Goal: Task Accomplishment & Management: Use online tool/utility

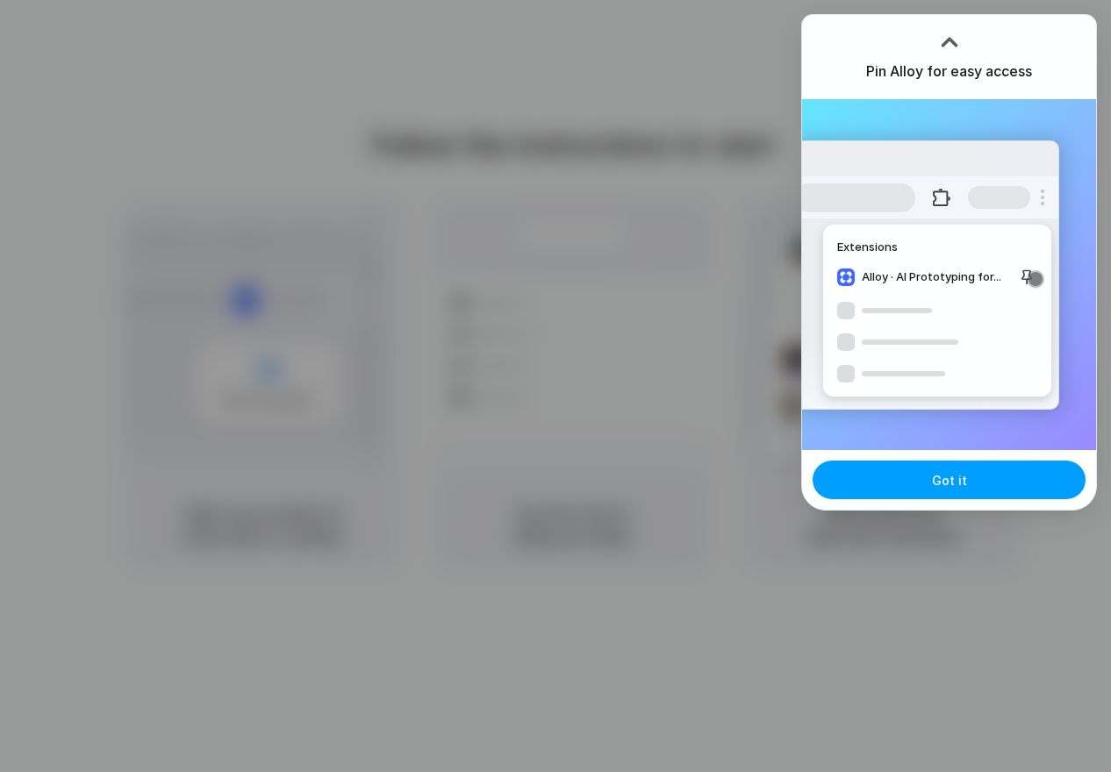
click at [991, 481] on button "Got it" at bounding box center [948, 480] width 273 height 39
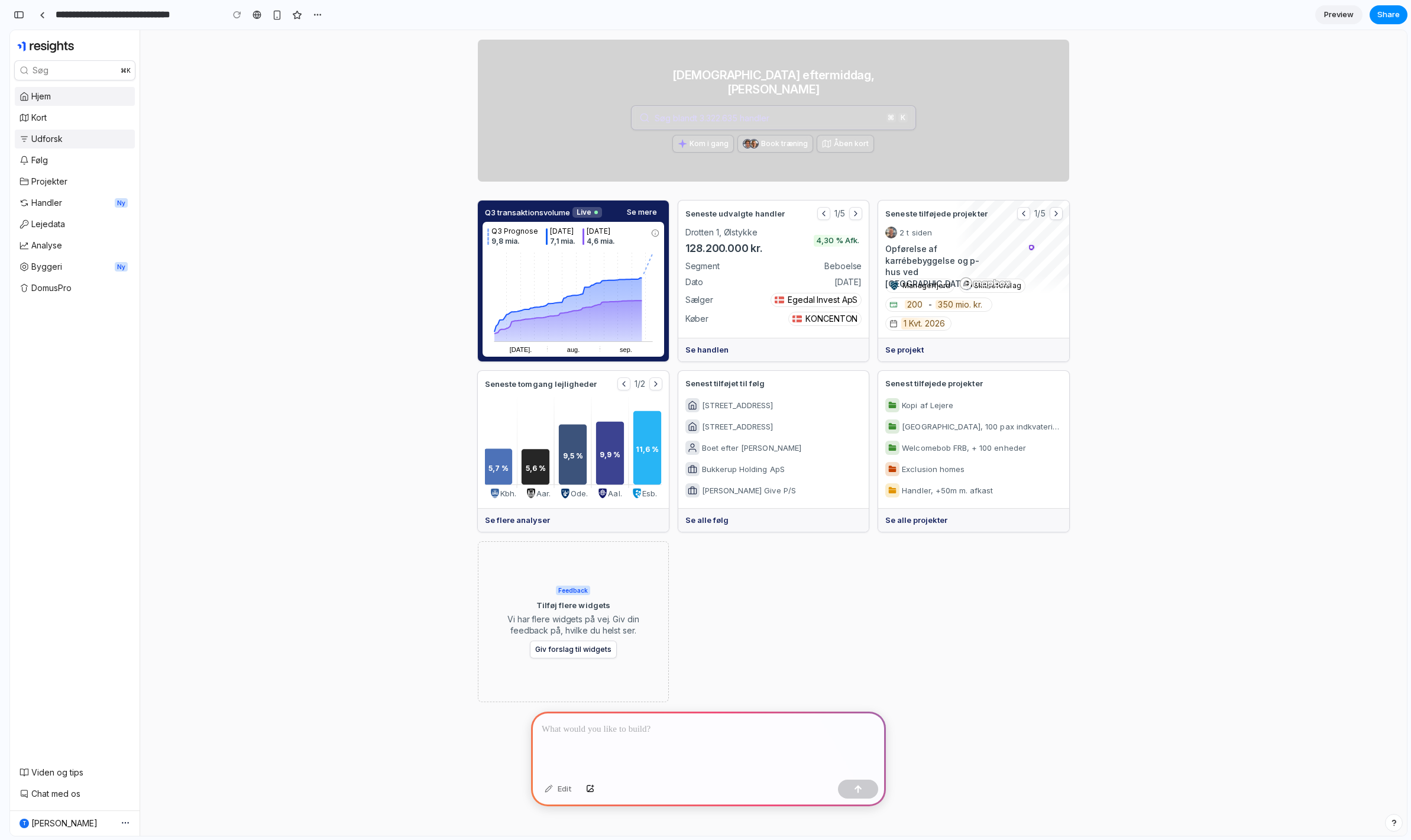
click at [60, 139] on span "Udforsk" at bounding box center [47, 138] width 32 height 10
click at [452, 207] on div "God eftermiddag, Thomas Søg blandt 2.621.073 ejendomme Søg blandt 3.322.635 han…" at bounding box center [773, 433] width 1267 height 806
click at [431, 213] on div "God eftermiddag, Thomas Søg blandt 2.621.073 ejendomme Søg blandt 3.322.635 han…" at bounding box center [773, 433] width 1267 height 806
click at [720, 367] on div "God eftermiddag, Thomas Søg blandt 2.621.073 ejendomme Søg blandt 3.322.635 han…" at bounding box center [773, 373] width 605 height 686
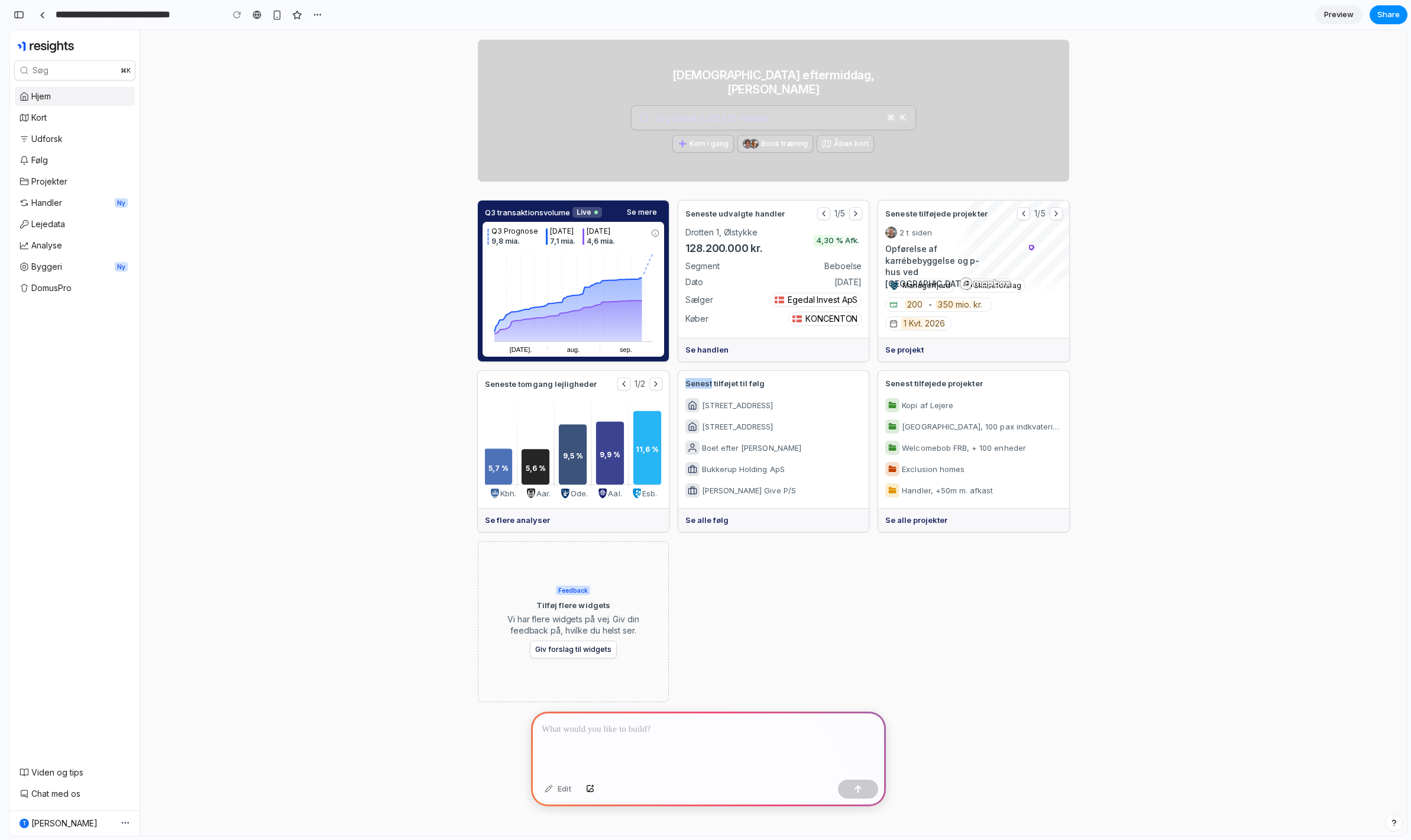
click at [712, 362] on div at bounding box center [712, 362] width 0 height 0
click at [720, 367] on div "God eftermiddag, Thomas Søg blandt 2.621.073 ejendomme Søg blandt 3.322.635 han…" at bounding box center [773, 373] width 605 height 686
click at [762, 368] on div "God eftermiddag, Thomas Søg blandt 2.621.073 ejendomme Søg blandt 3.322.635 han…" at bounding box center [773, 373] width 605 height 686
click at [359, 484] on div "God eftermiddag, Thomas Søg blandt 2.621.073 ejendomme Søg blandt 3.322.635 han…" at bounding box center [773, 433] width 1267 height 806
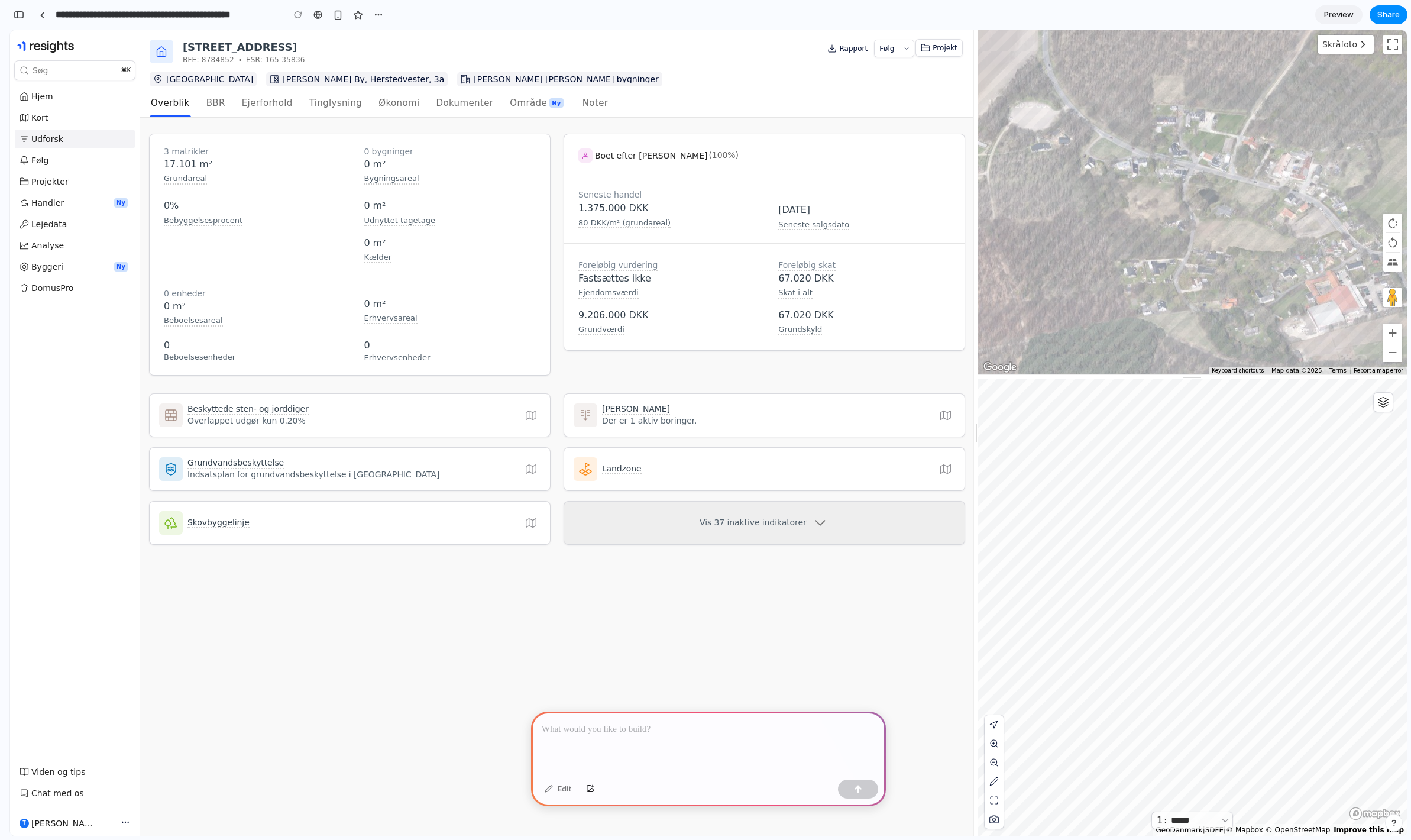
click at [669, 722] on p at bounding box center [709, 729] width 334 height 14
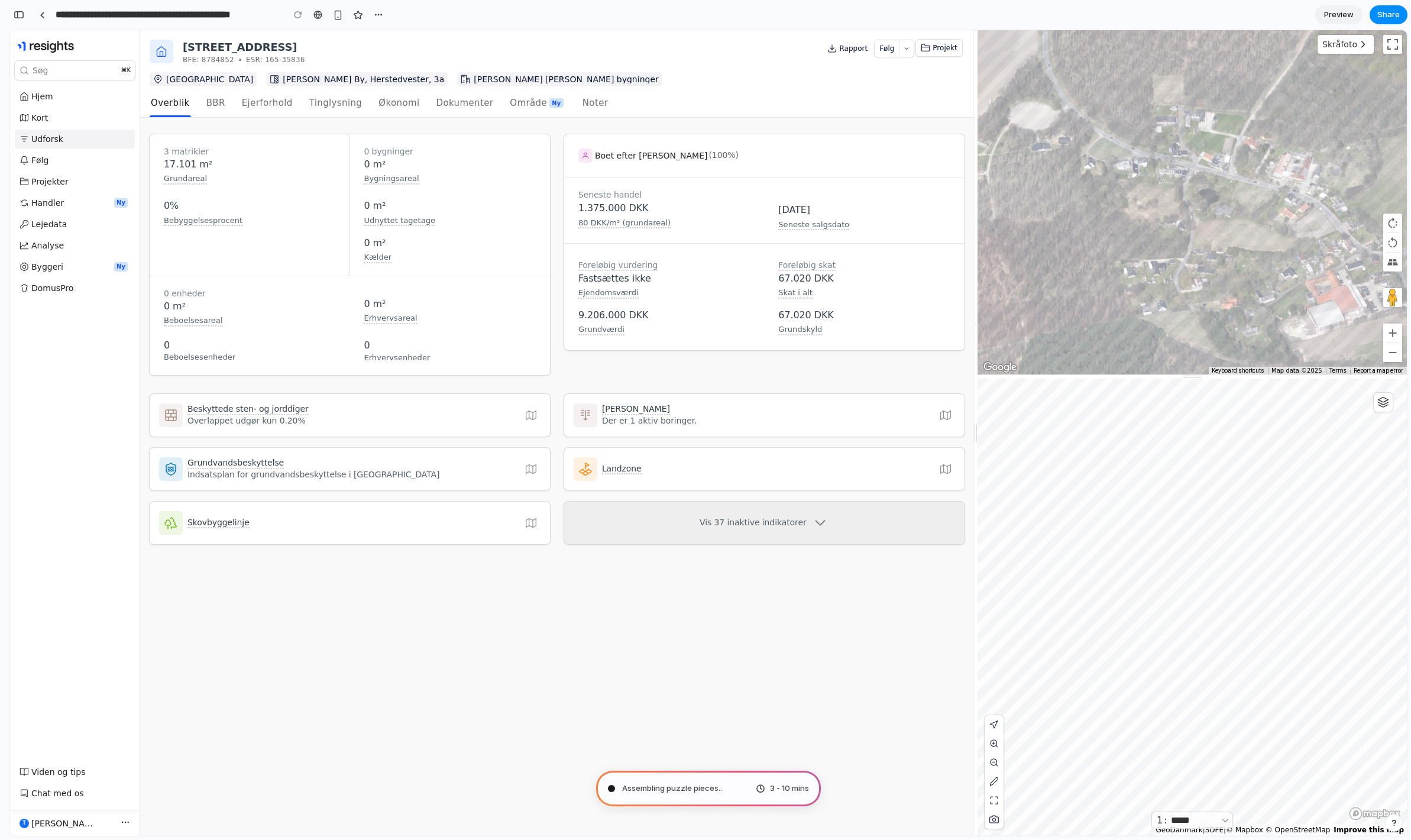
type input "**********"
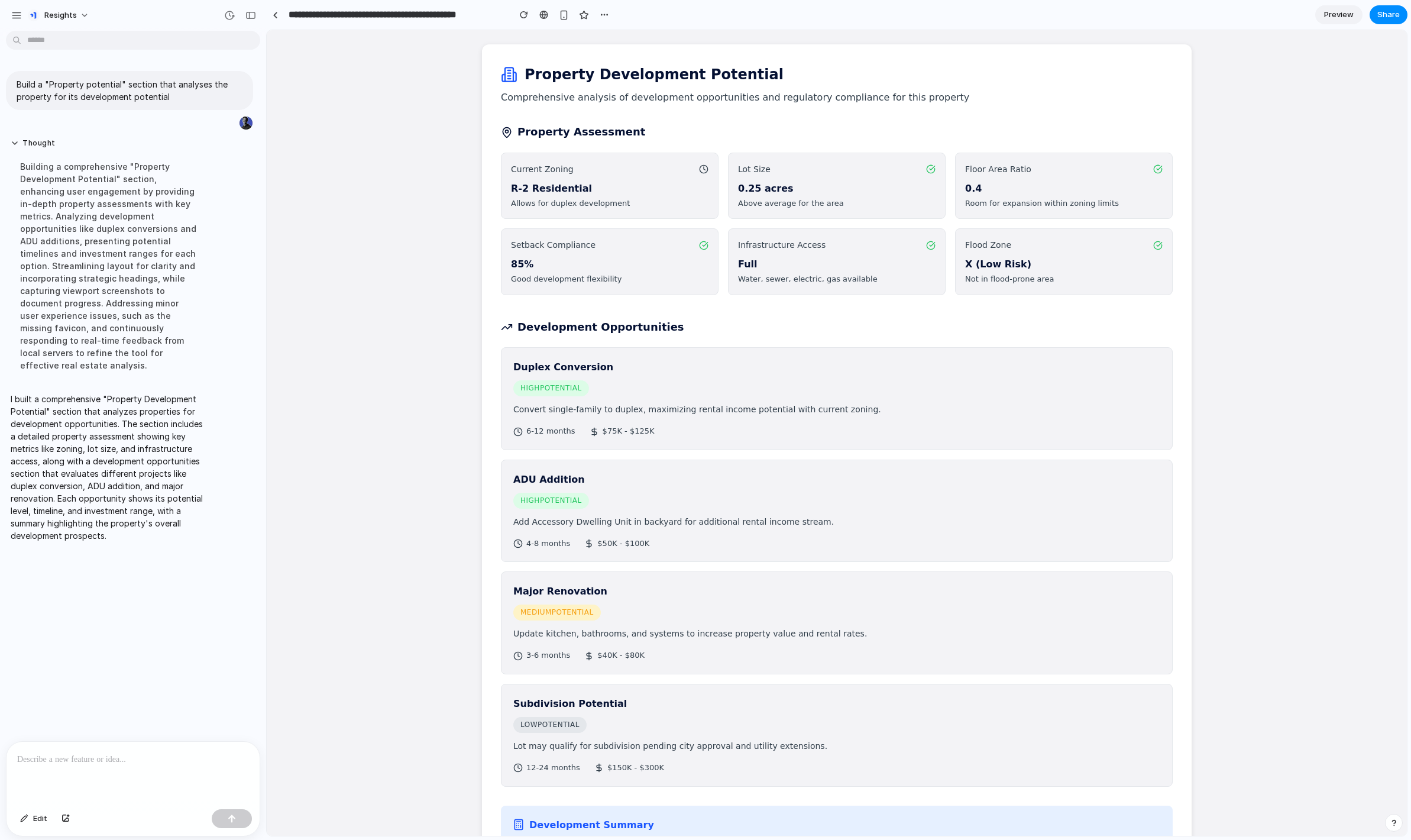
click at [675, 504] on div "ADU Addition high Potential" at bounding box center [837, 490] width 647 height 36
click at [252, 20] on button "button" at bounding box center [251, 16] width 19 height 19
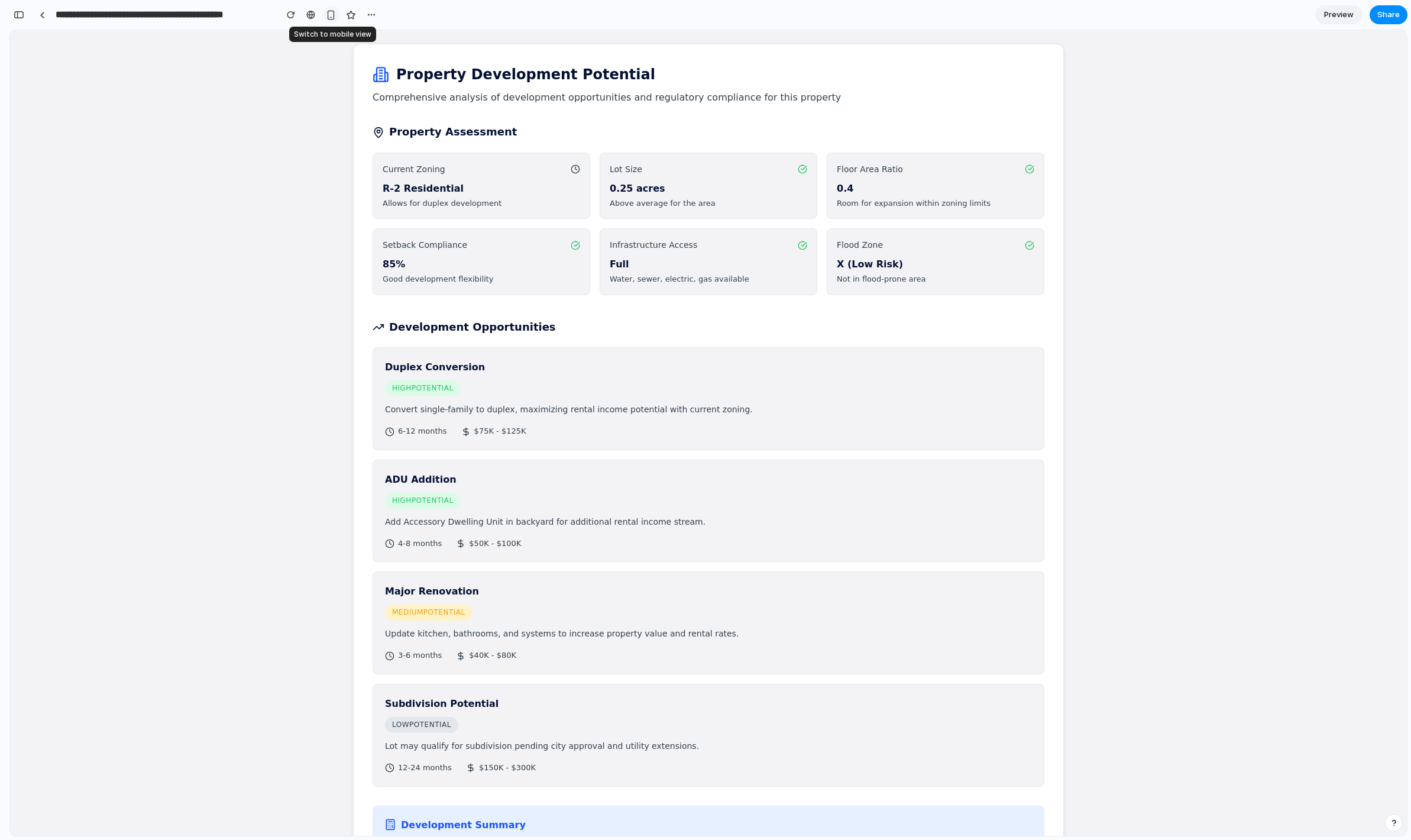
click at [331, 20] on div "button" at bounding box center [330, 15] width 10 height 10
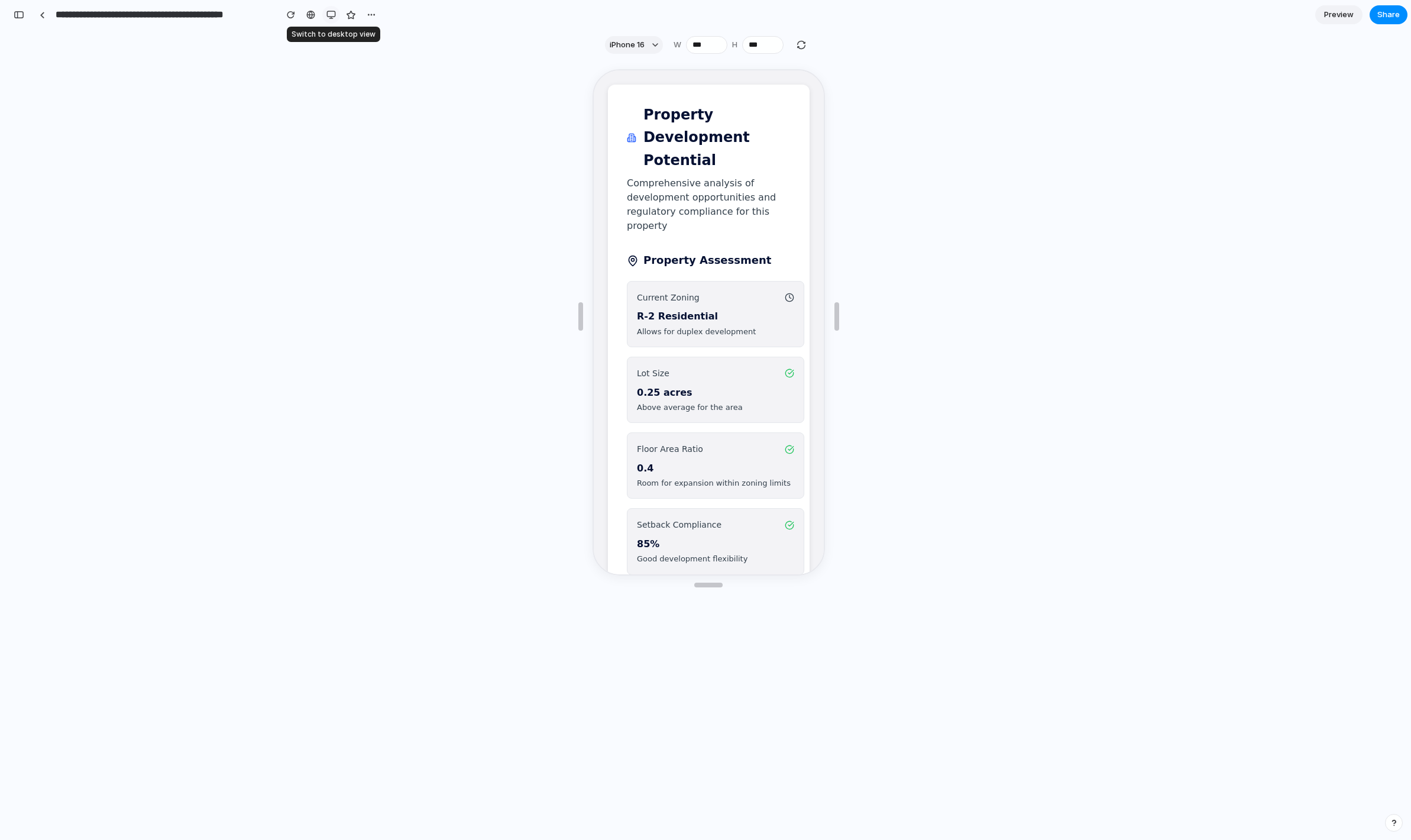
click at [331, 17] on div "button" at bounding box center [331, 15] width 9 height 9
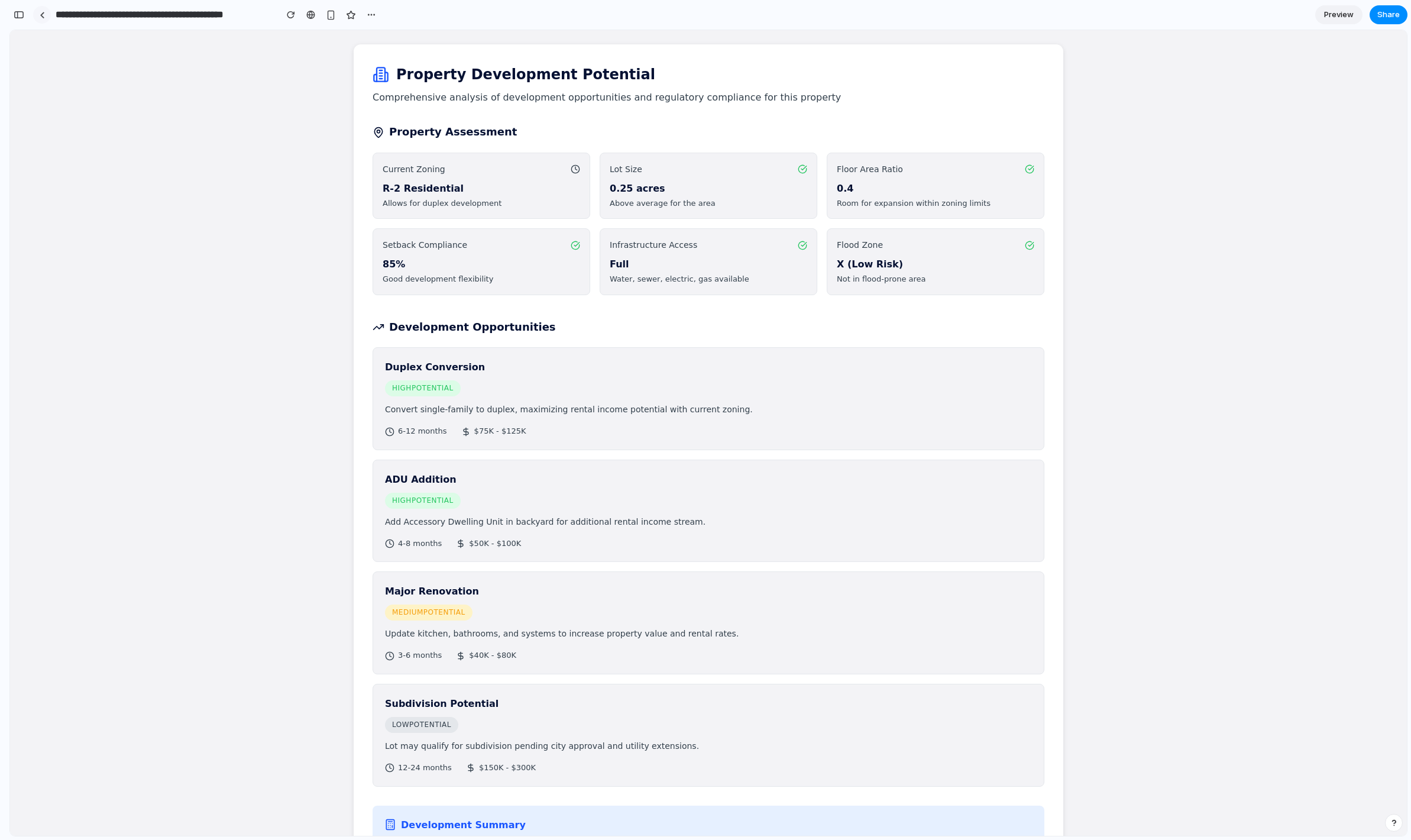
click at [44, 16] on div at bounding box center [42, 16] width 5 height 7
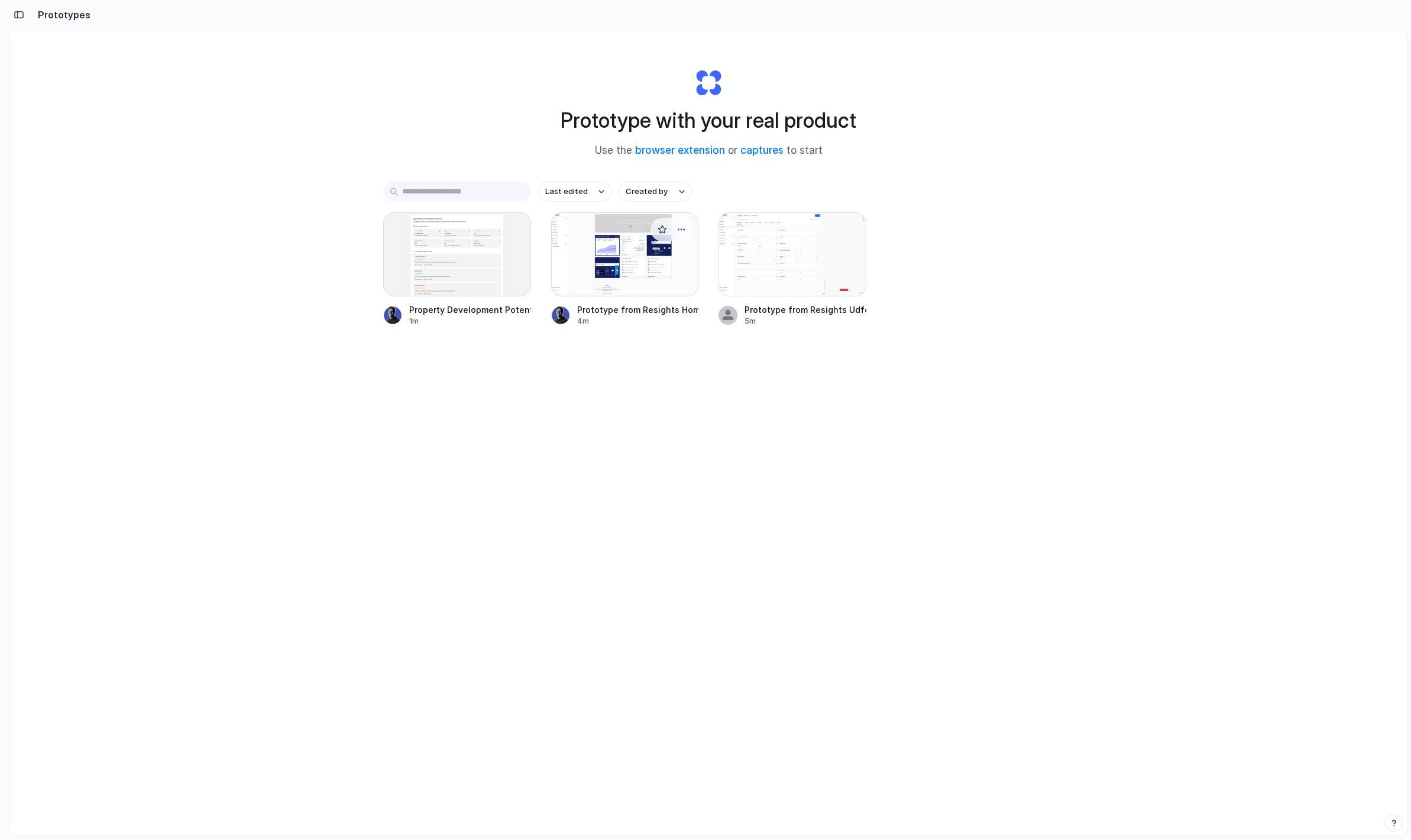
click at [577, 253] on div at bounding box center [625, 254] width 148 height 84
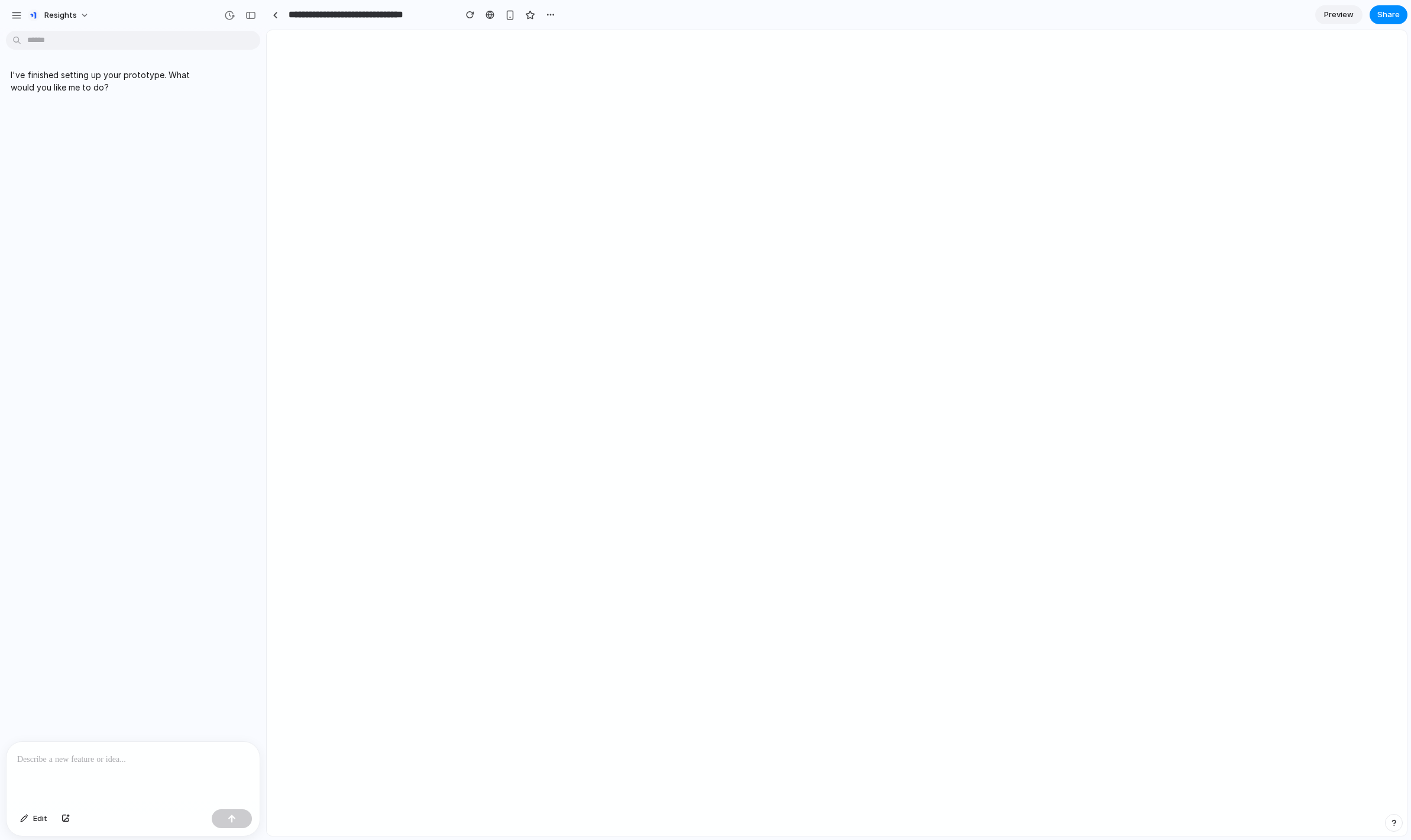
click at [181, 752] on p at bounding box center [133, 759] width 232 height 14
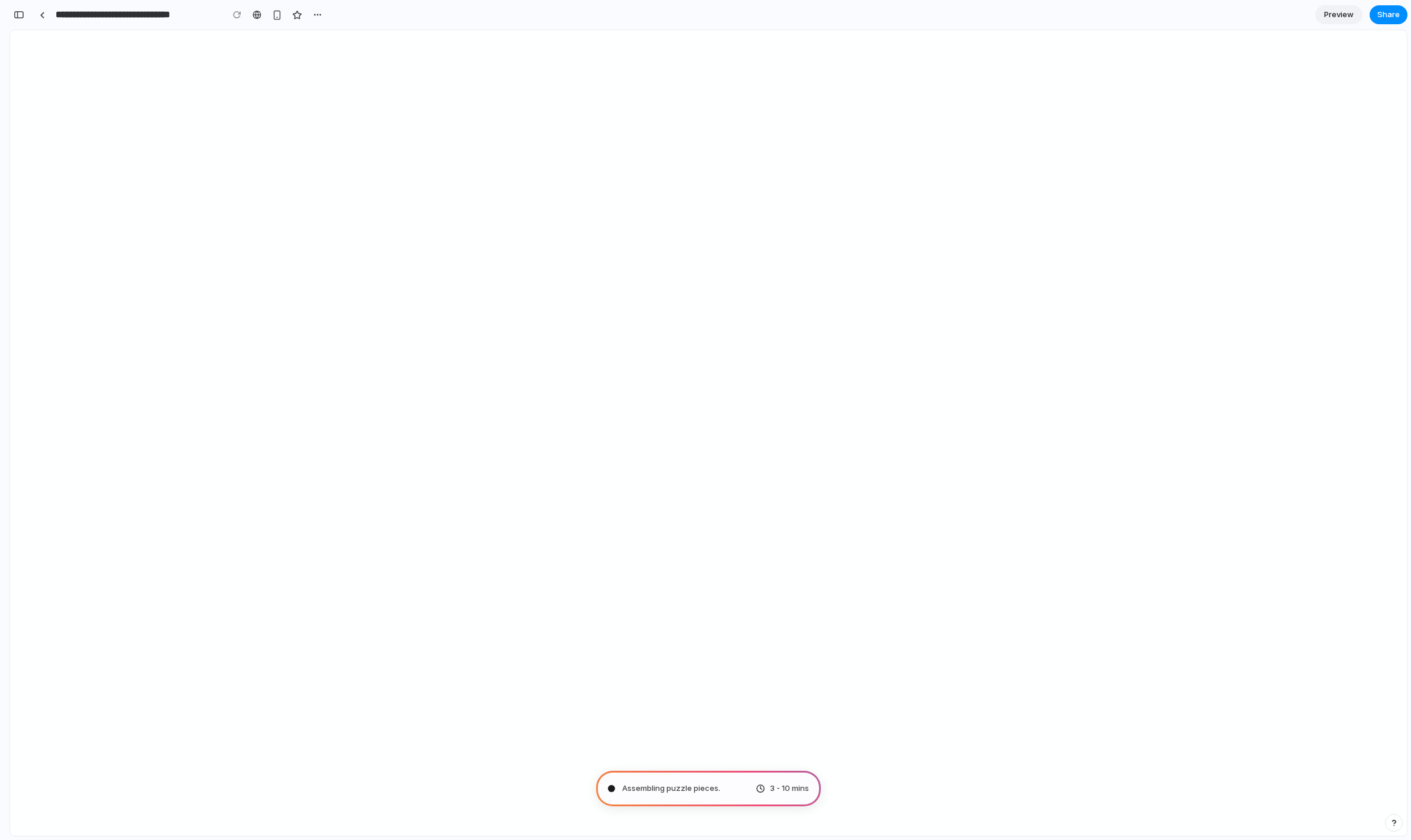
type input "**********"
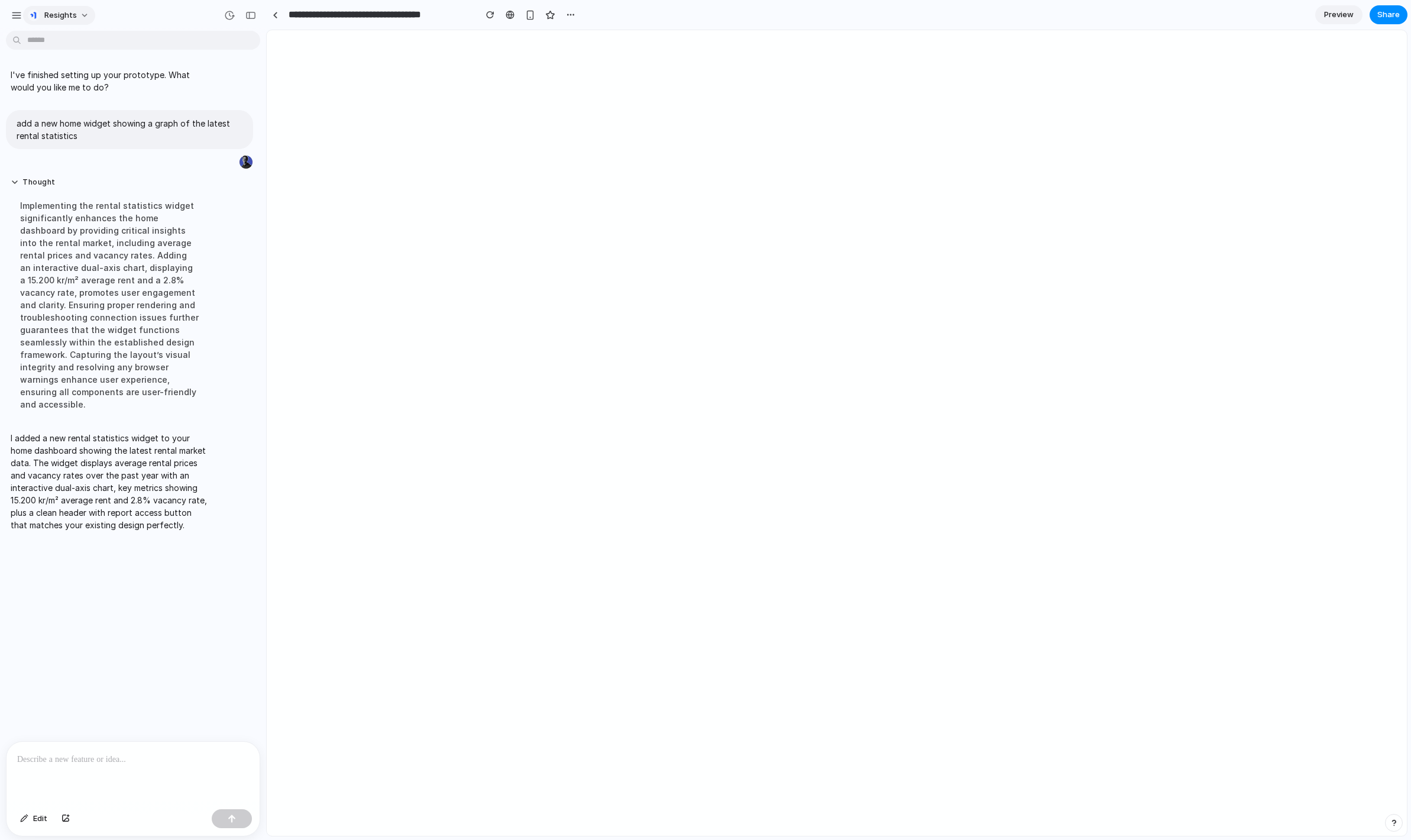
click at [81, 20] on button "Resights" at bounding box center [59, 16] width 72 height 19
click at [65, 42] on span "Settings" at bounding box center [61, 42] width 32 height 12
click at [60, 20] on span "Resights" at bounding box center [61, 16] width 32 height 12
click at [62, 37] on span "Settings" at bounding box center [61, 42] width 32 height 12
click at [88, 19] on button "Resights" at bounding box center [59, 16] width 72 height 19
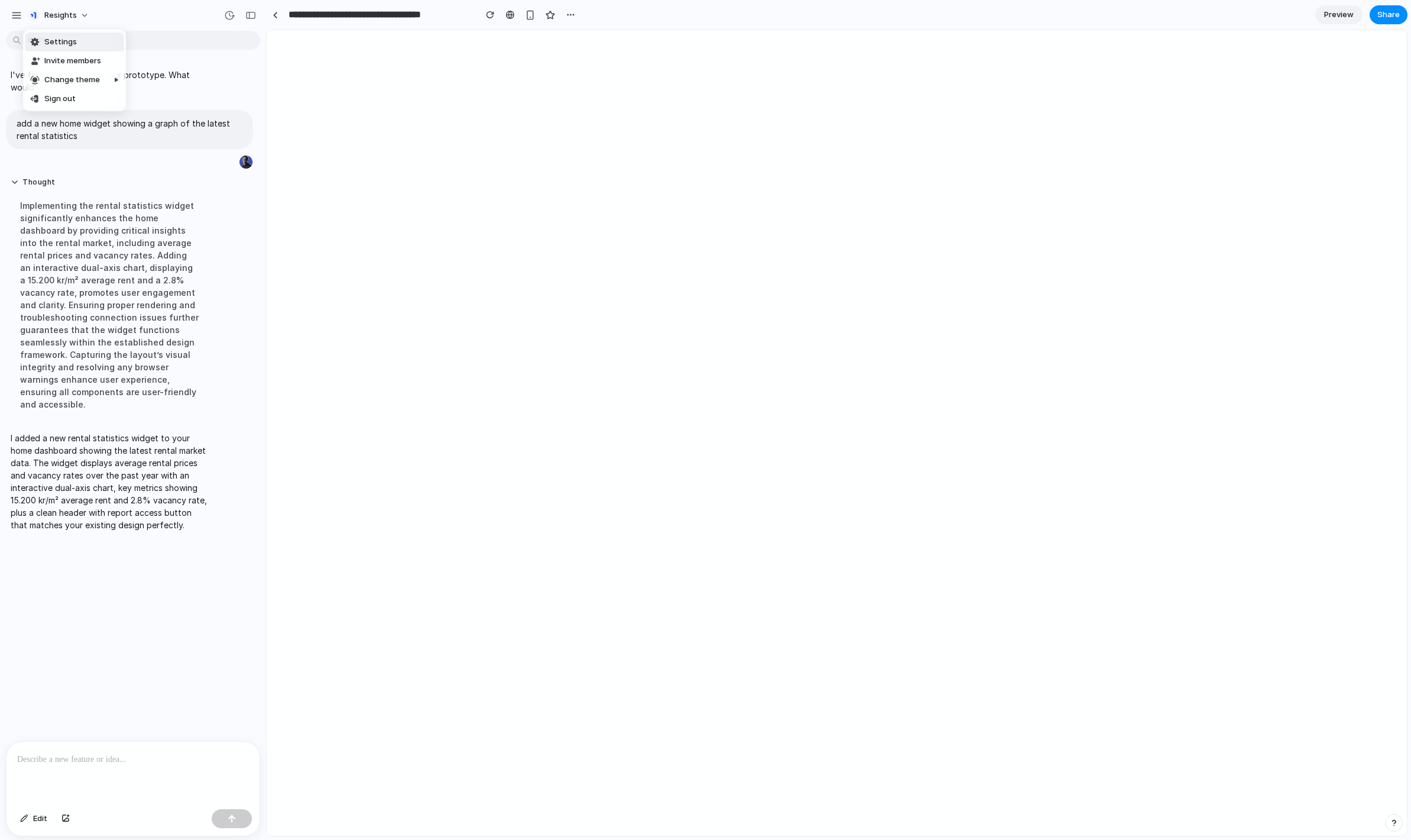
click at [86, 36] on li "Settings" at bounding box center [75, 42] width 98 height 19
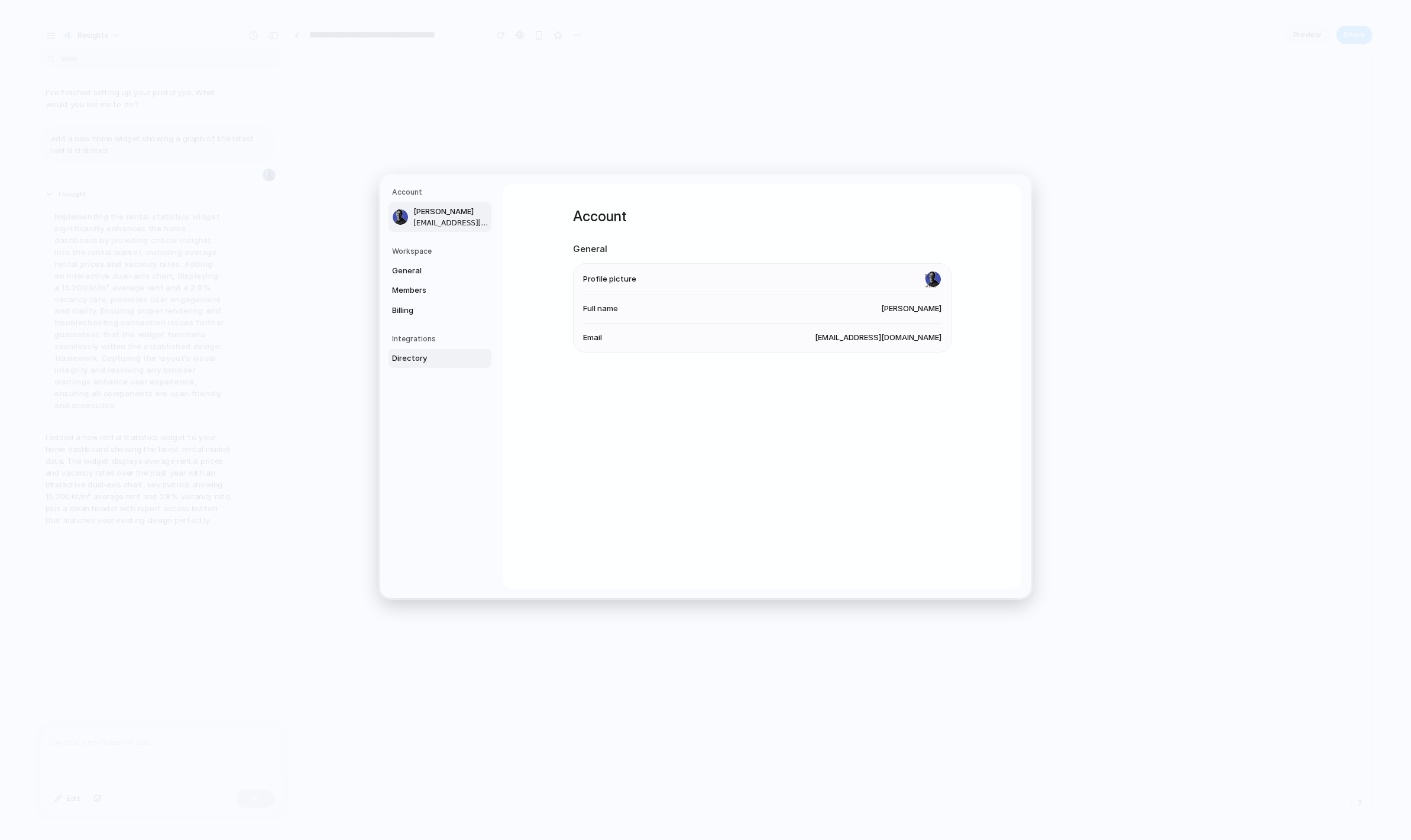
click at [431, 361] on span "Directory" at bounding box center [430, 359] width 76 height 12
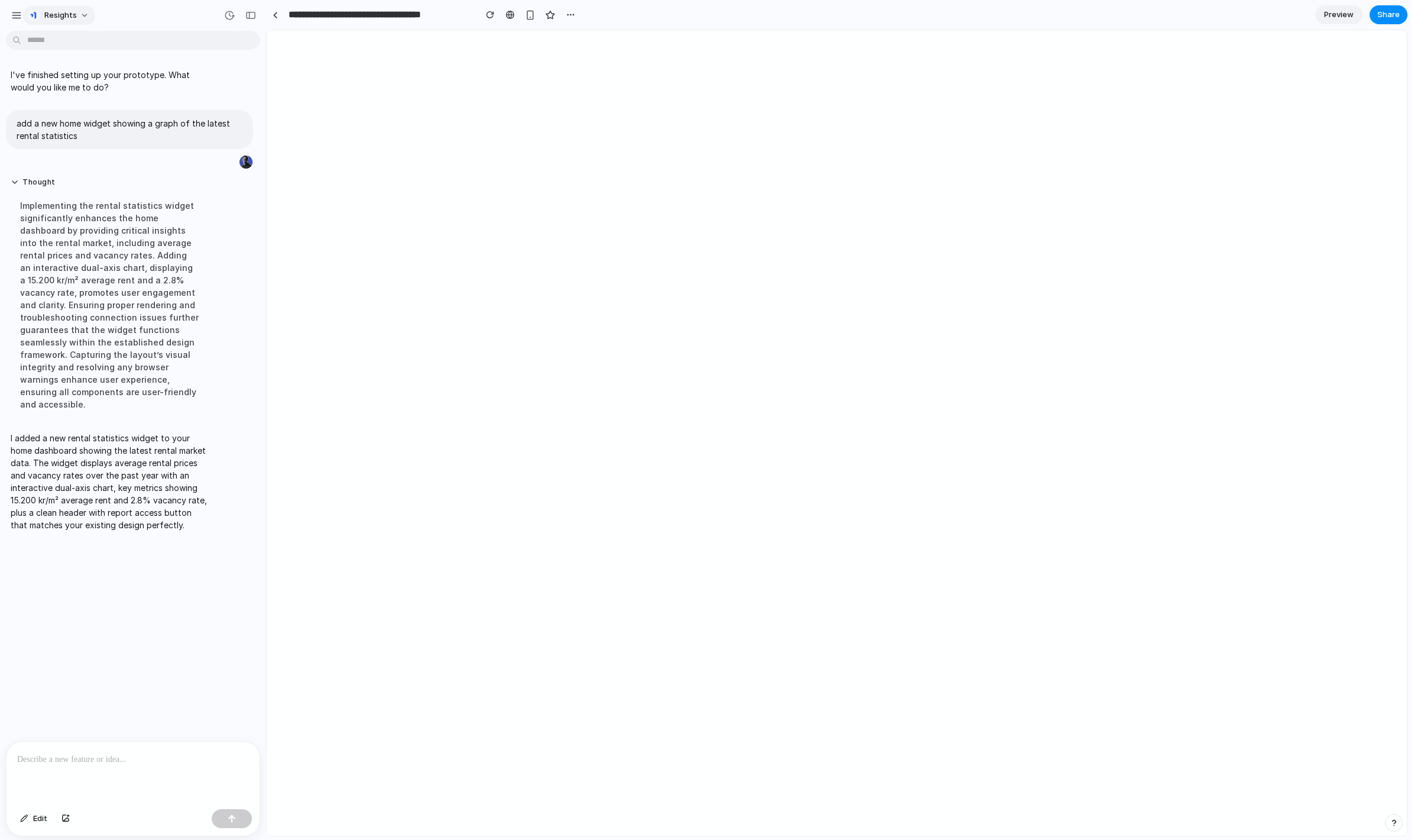
click at [24, 20] on div "Resights" at bounding box center [53, 16] width 84 height 19
click at [14, 18] on div "button" at bounding box center [17, 16] width 11 height 11
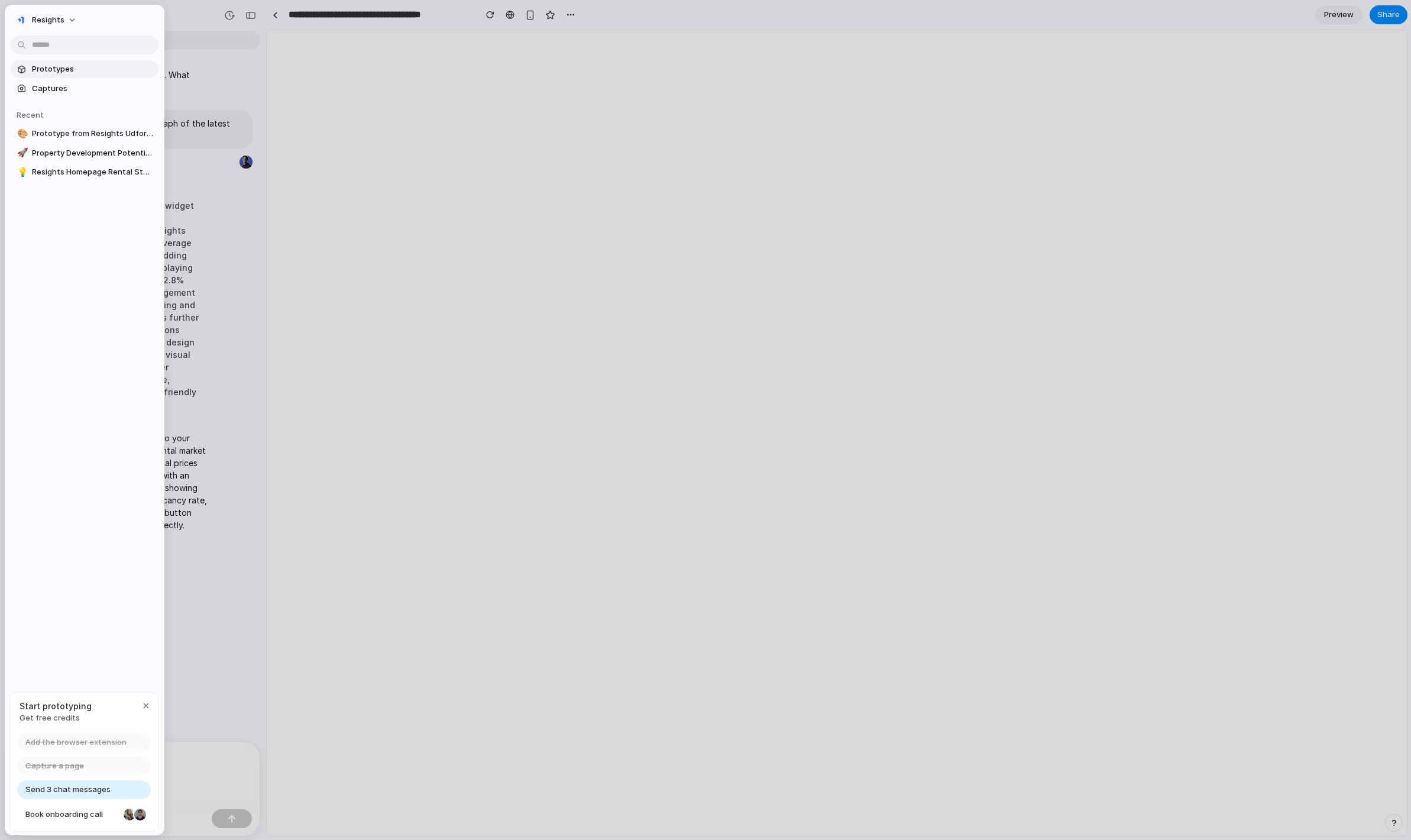
click at [52, 75] on span "Prototypes" at bounding box center [92, 69] width 122 height 12
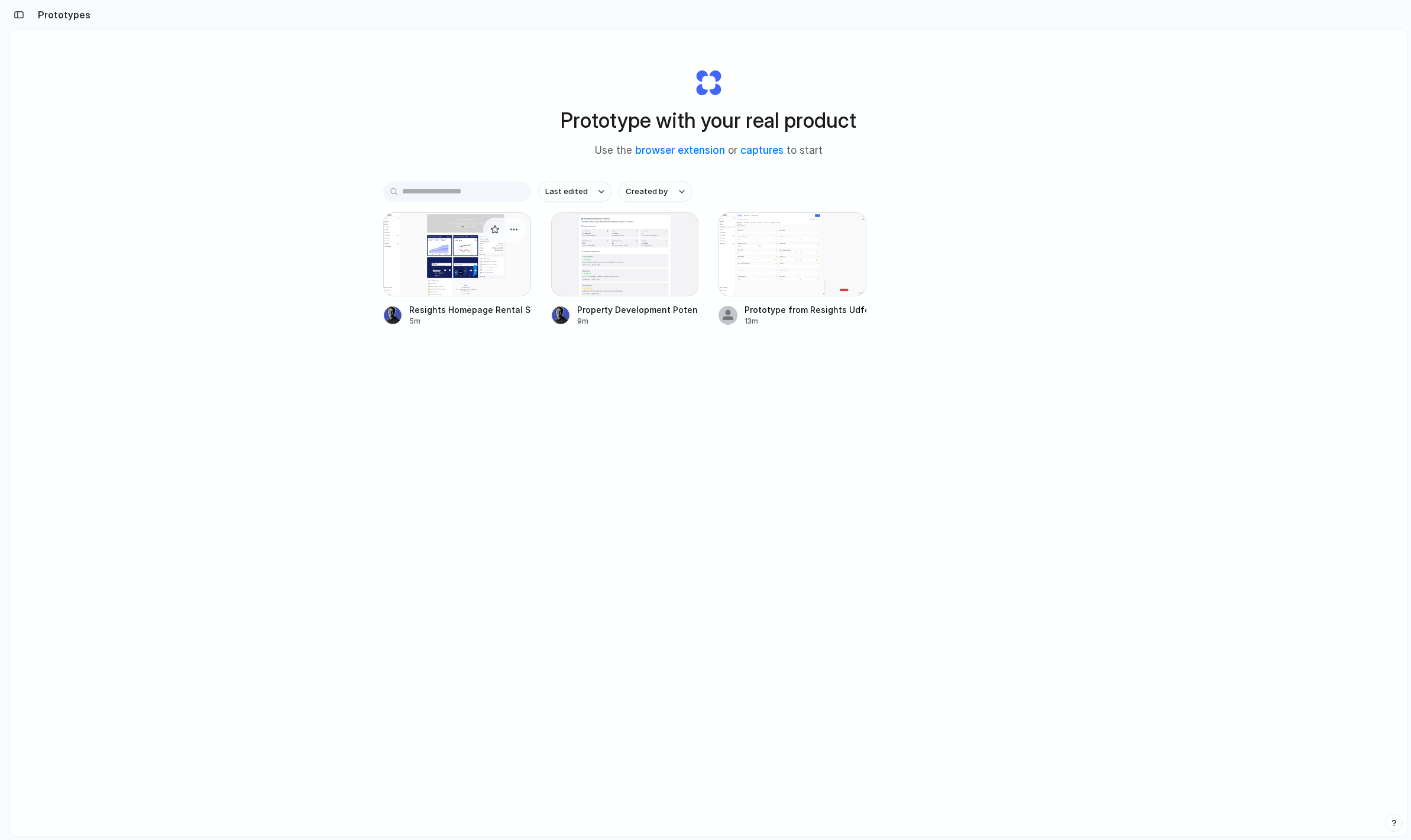
click at [469, 310] on div "Resights Homepage Rental Stats Widget" at bounding box center [470, 309] width 122 height 12
click at [646, 313] on div "Property Development Potential for [STREET_ADDRESS]" at bounding box center [638, 309] width 122 height 12
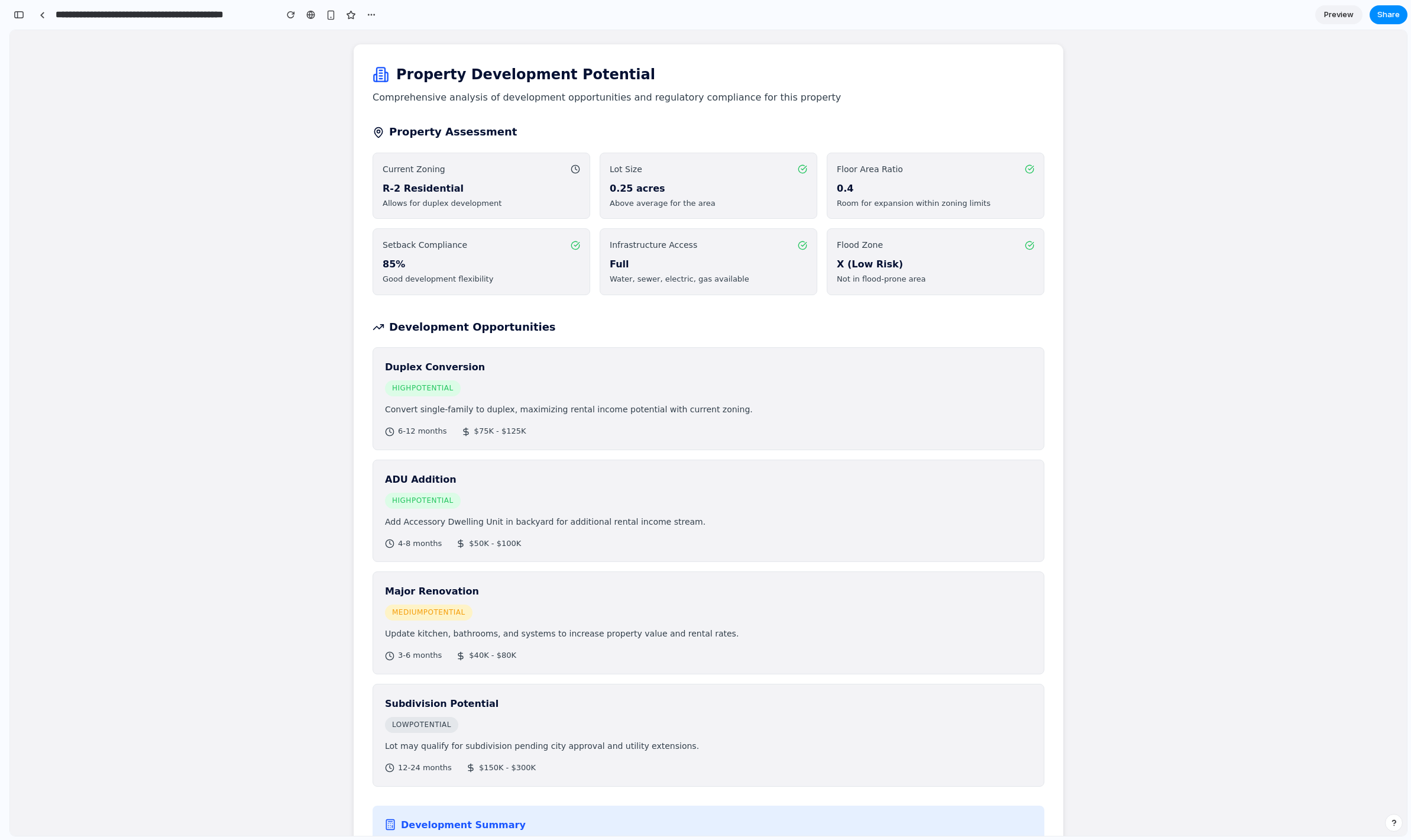
click at [197, 260] on div "Property Development Potential Comprehensive analysis of development opportunit…" at bounding box center [709, 476] width 1397 height 891
click at [222, 251] on div "Property Development Potential Comprehensive analysis of development opportunit…" at bounding box center [709, 476] width 1397 height 891
